Goal: Transaction & Acquisition: Book appointment/travel/reservation

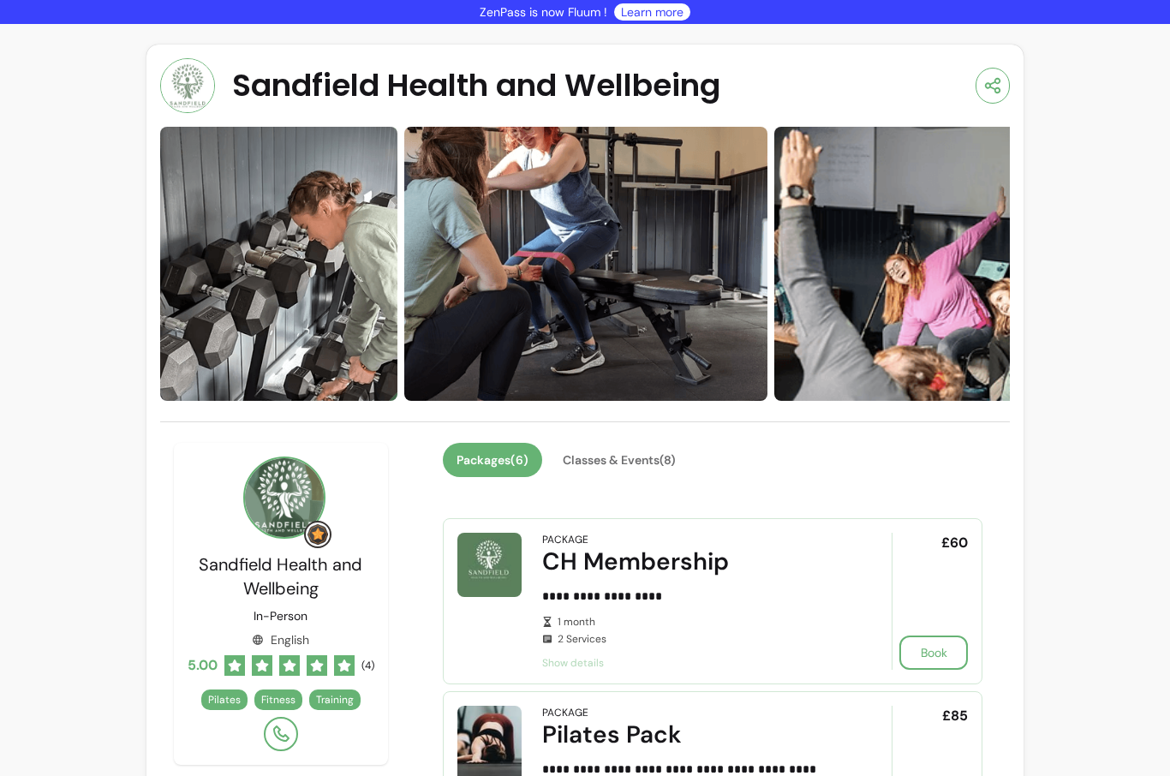
click at [627, 457] on button "Classes & Events ( 8 )" at bounding box center [619, 460] width 140 height 34
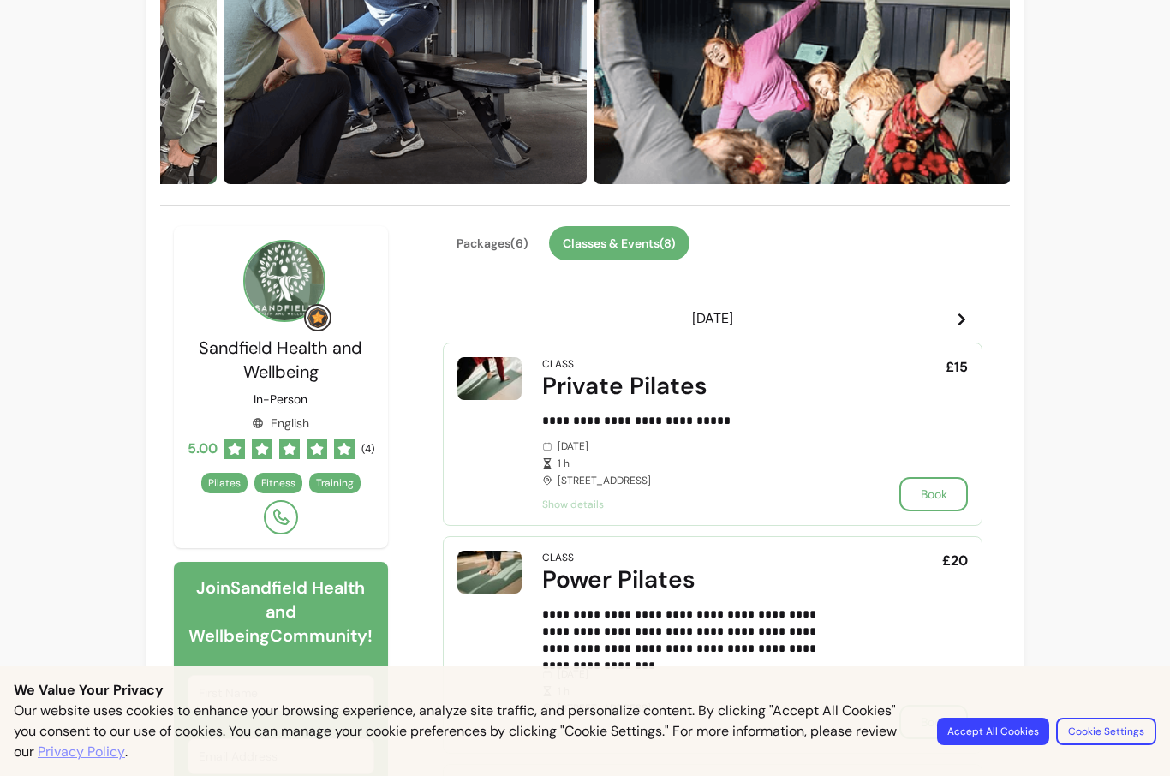
scroll to position [220, 0]
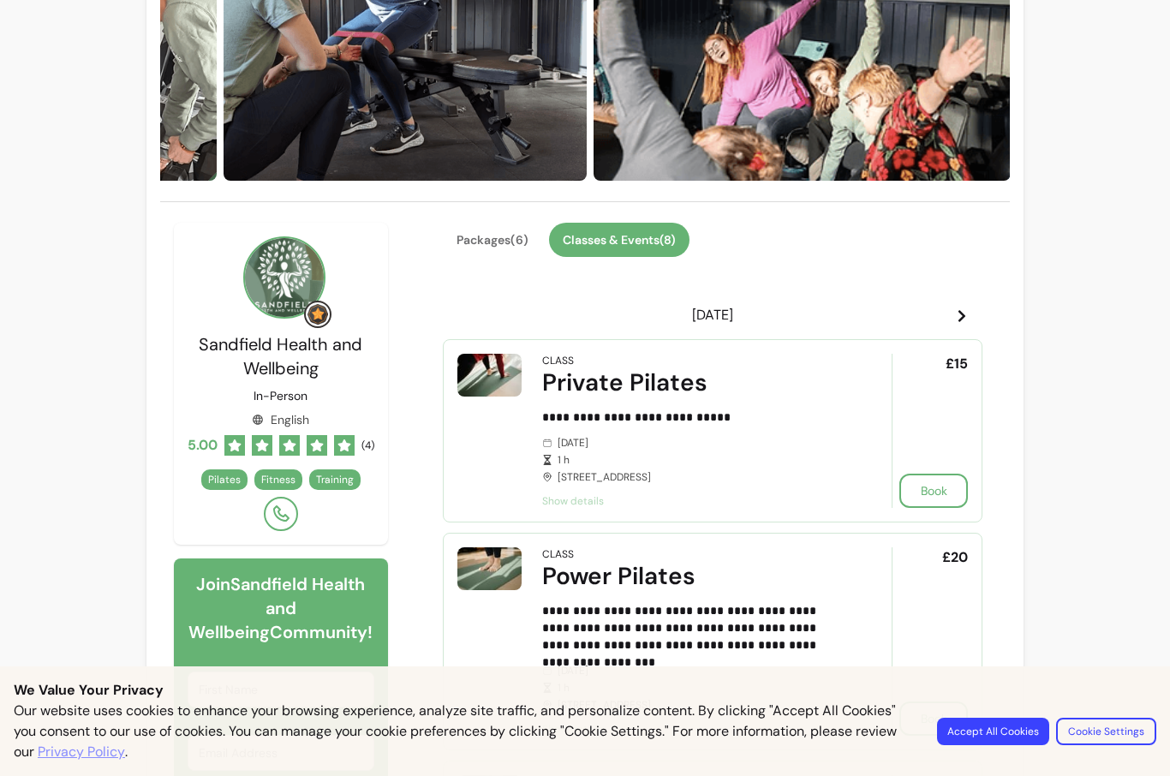
click at [936, 492] on button "Book" at bounding box center [933, 491] width 69 height 34
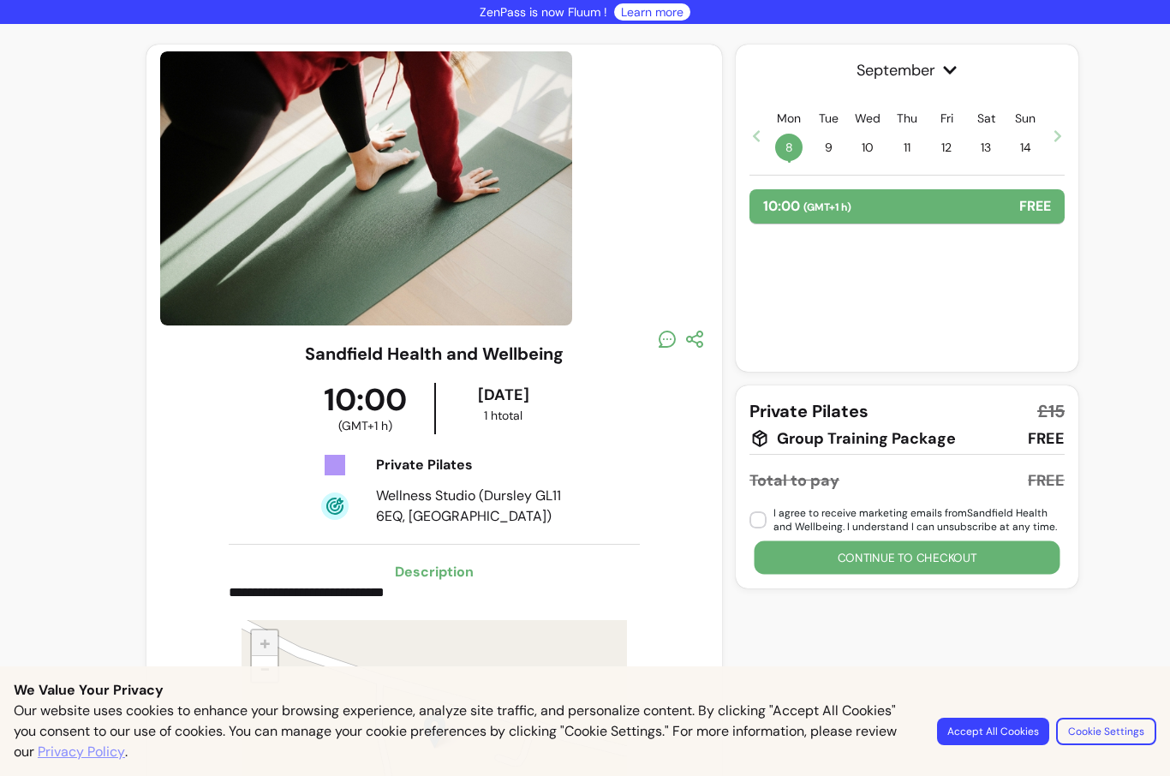
click at [892, 560] on button "Continue to checkout" at bounding box center [908, 557] width 306 height 33
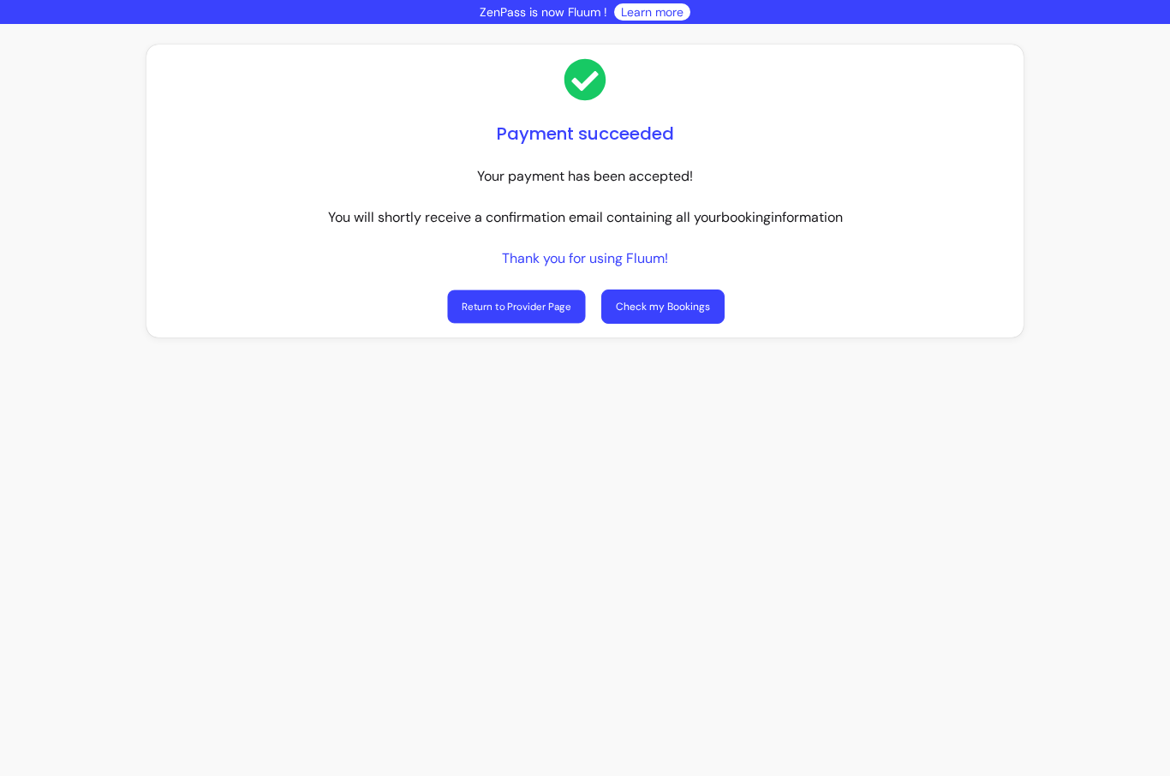
click at [518, 306] on link "Return to Provider Page" at bounding box center [516, 306] width 138 height 33
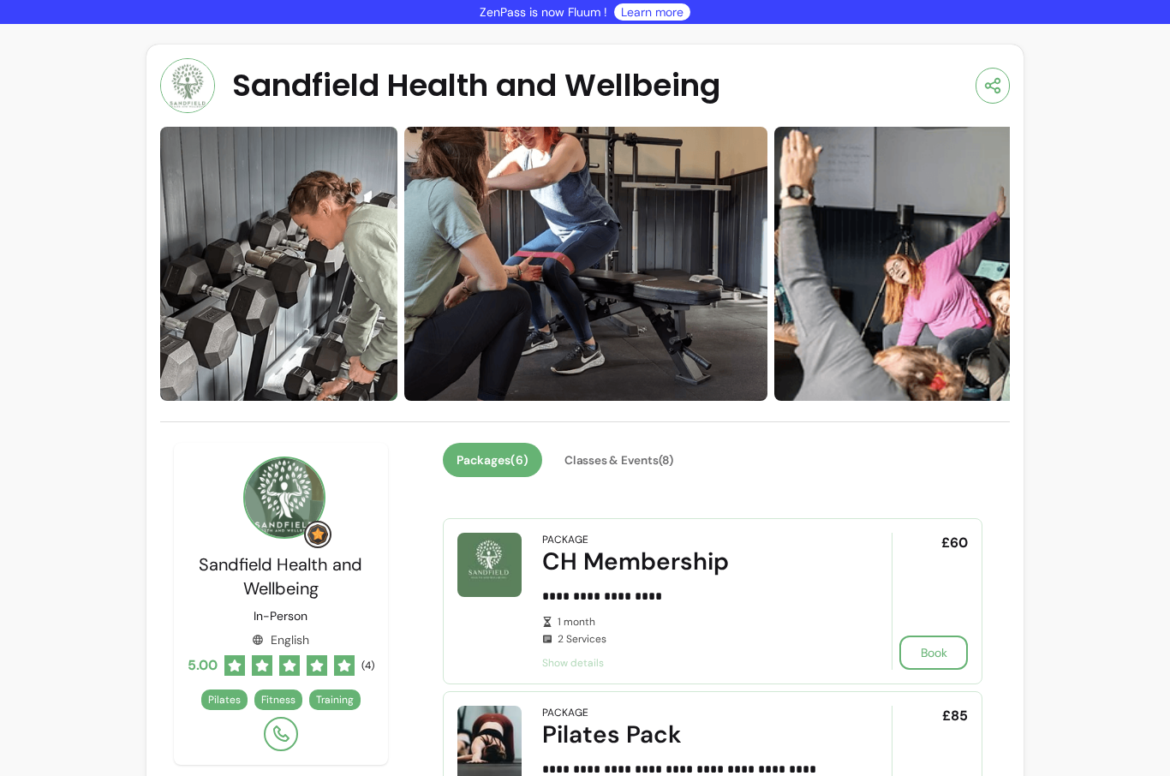
click at [630, 465] on button "Classes & Events ( 8 )" at bounding box center [619, 460] width 136 height 33
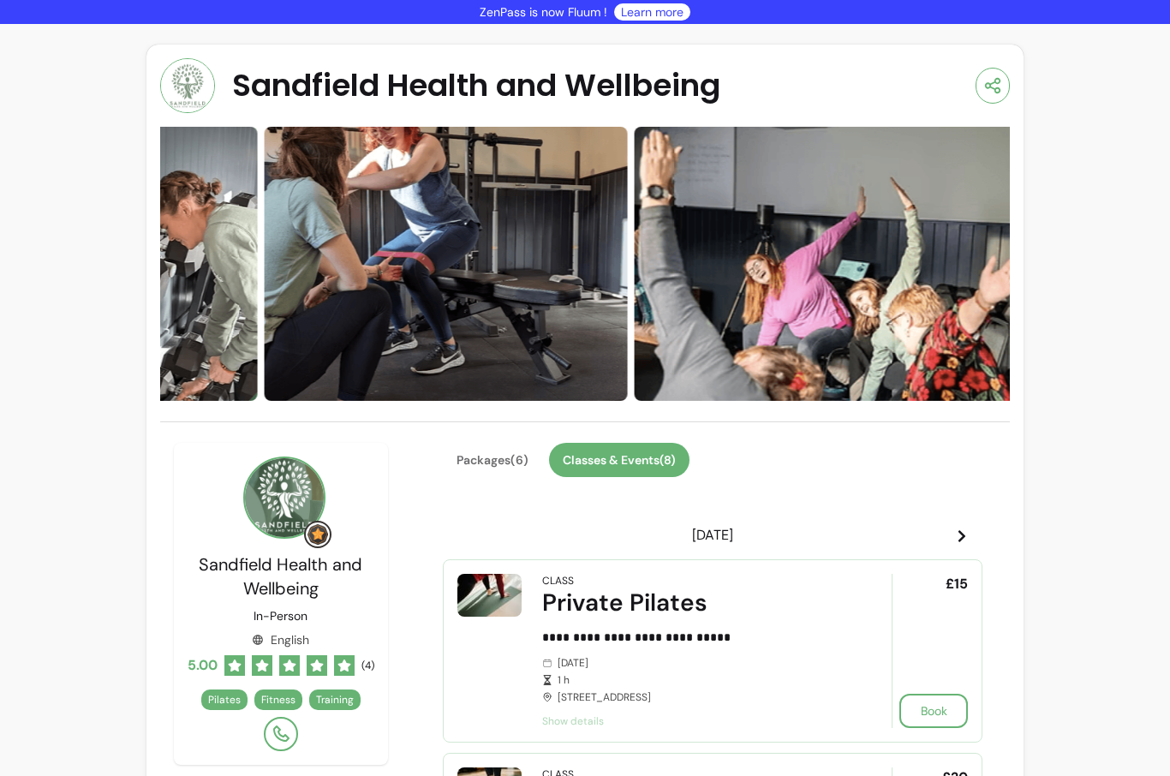
click at [951, 528] on header "[DATE]" at bounding box center [713, 535] width 540 height 34
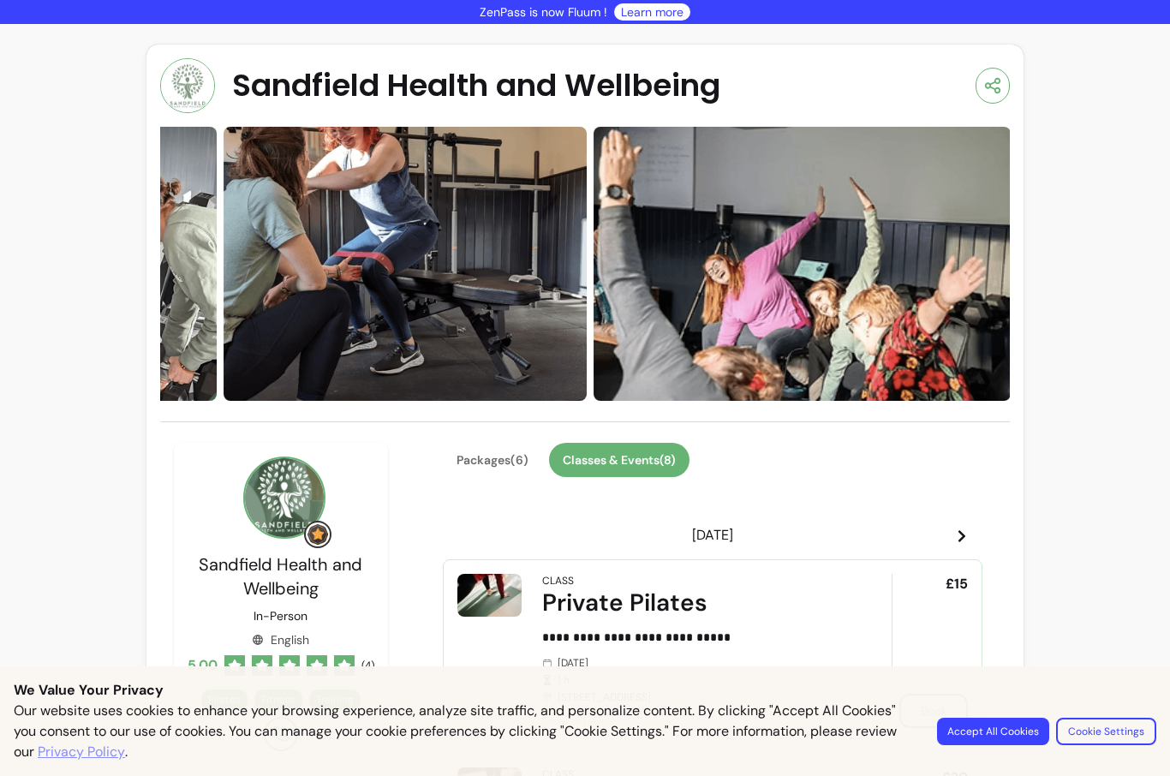
click at [958, 534] on icon at bounding box center [962, 536] width 14 height 14
click at [958, 532] on icon at bounding box center [962, 536] width 14 height 14
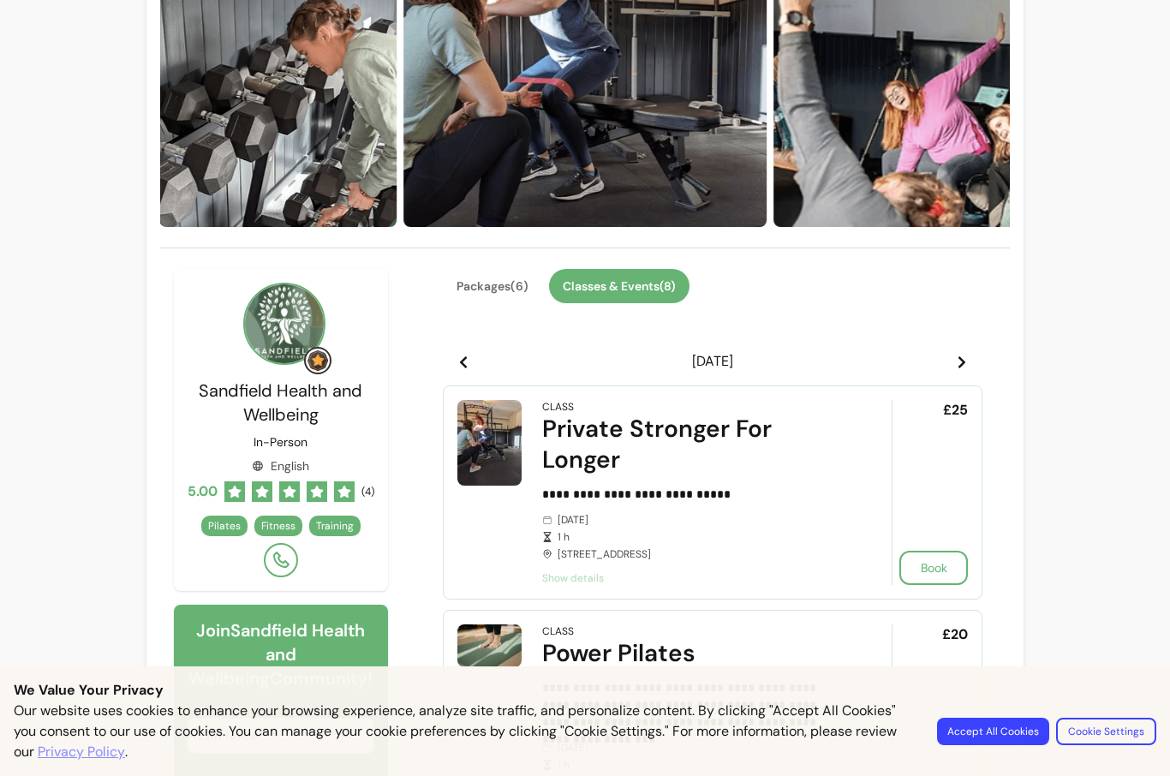
scroll to position [176, 0]
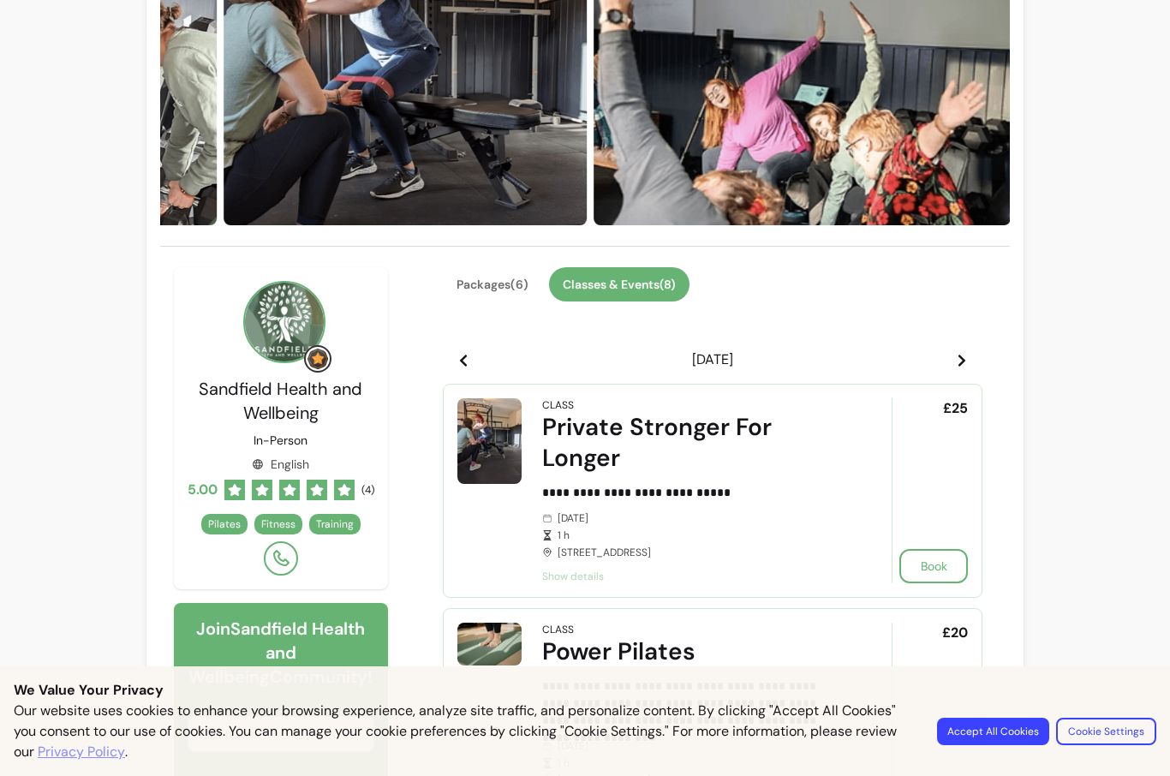
click at [941, 560] on button "Book" at bounding box center [933, 566] width 69 height 34
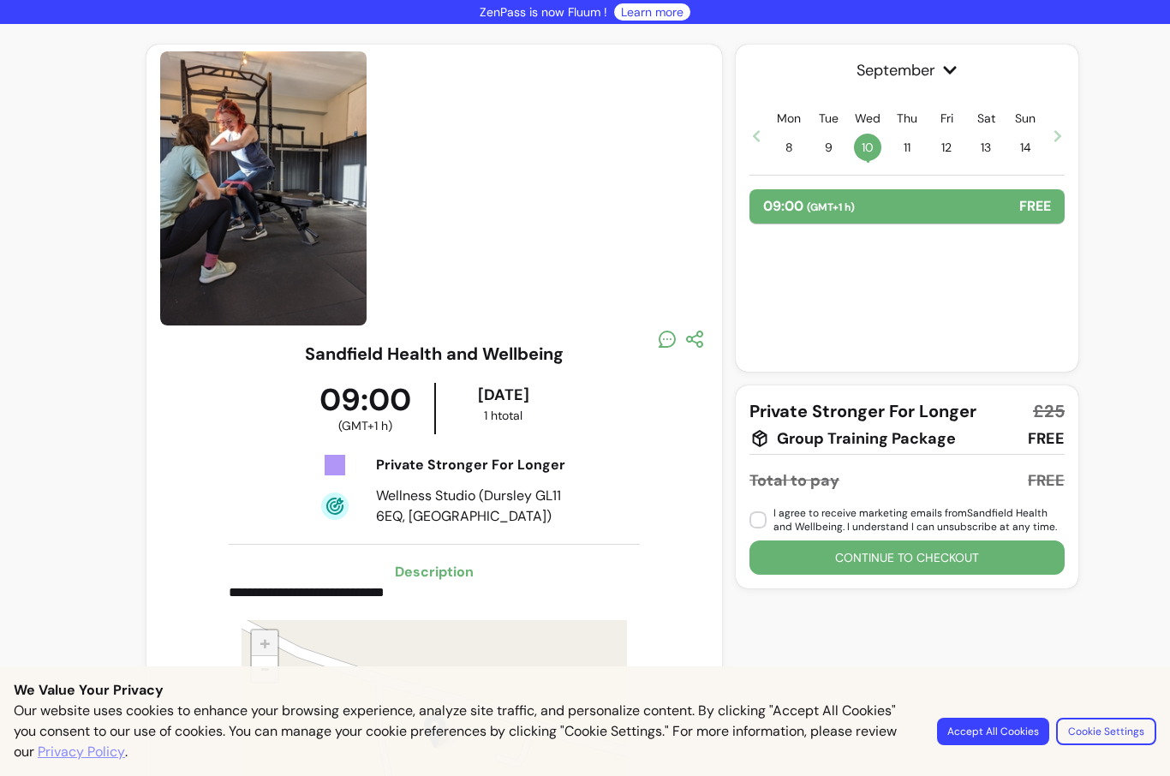
click at [915, 552] on button "Continue to checkout" at bounding box center [906, 557] width 315 height 34
